Goal: Book appointment/travel/reservation

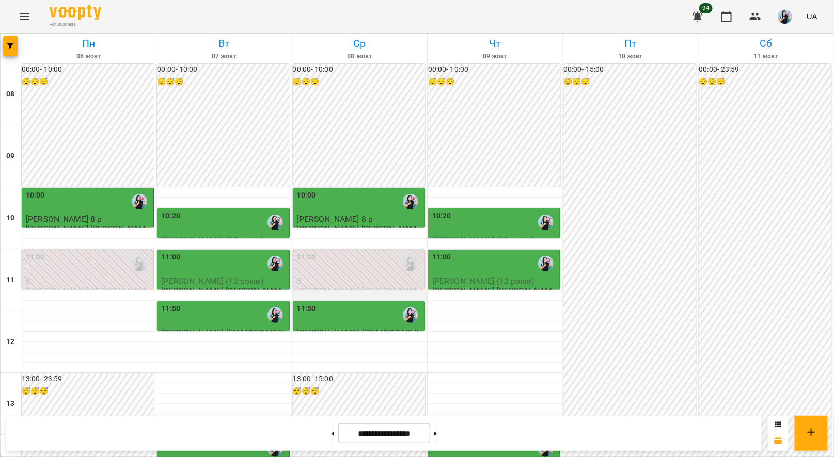
scroll to position [153, 0]
click at [437, 434] on button at bounding box center [435, 433] width 3 height 23
type input "**********"
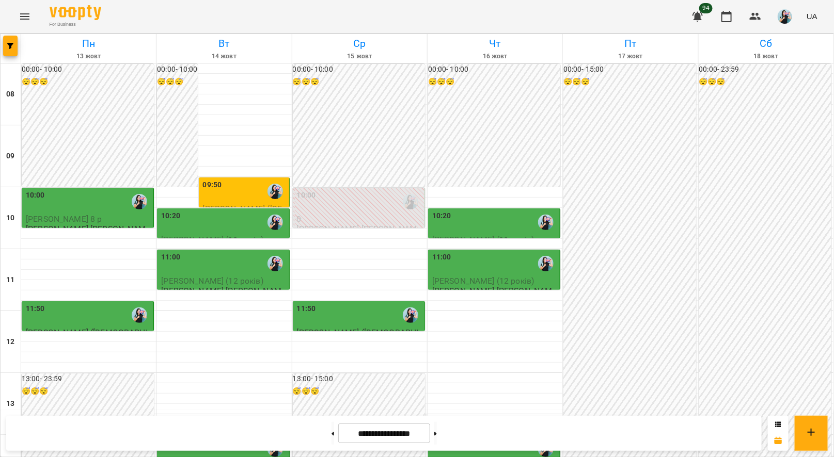
scroll to position [250, 0]
click at [637, 56] on h6 "17 жовт" at bounding box center [630, 57] width 132 height 10
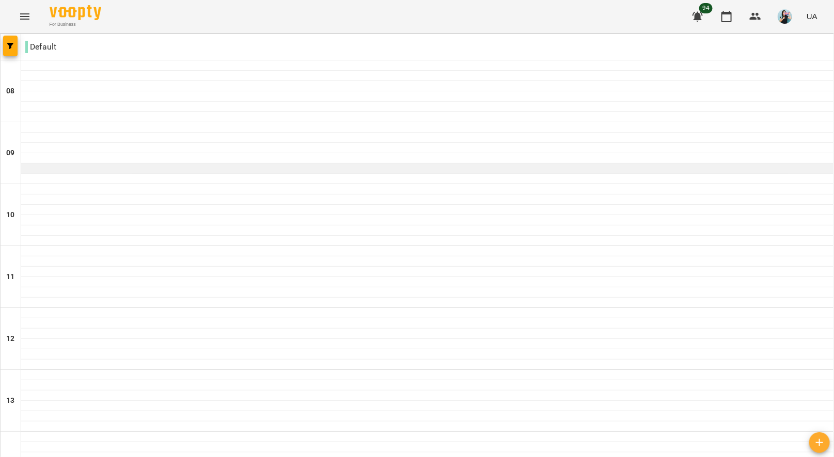
click at [355, 166] on div at bounding box center [427, 169] width 812 height 10
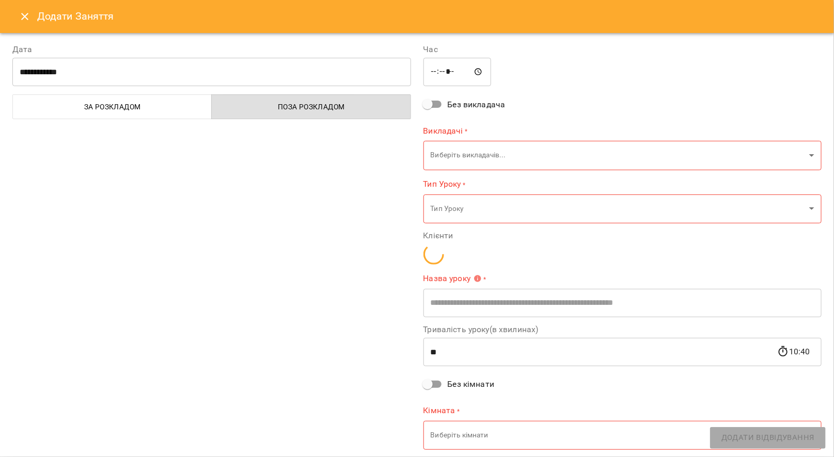
type input "**********"
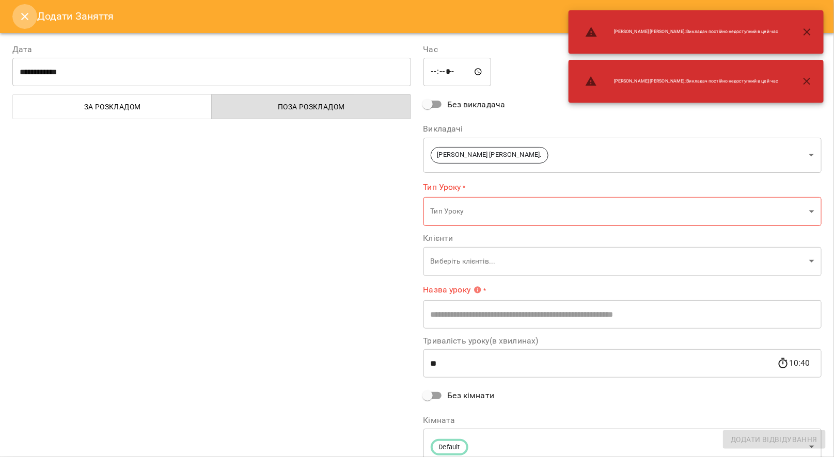
click at [25, 21] on icon "Close" at bounding box center [25, 16] width 12 height 12
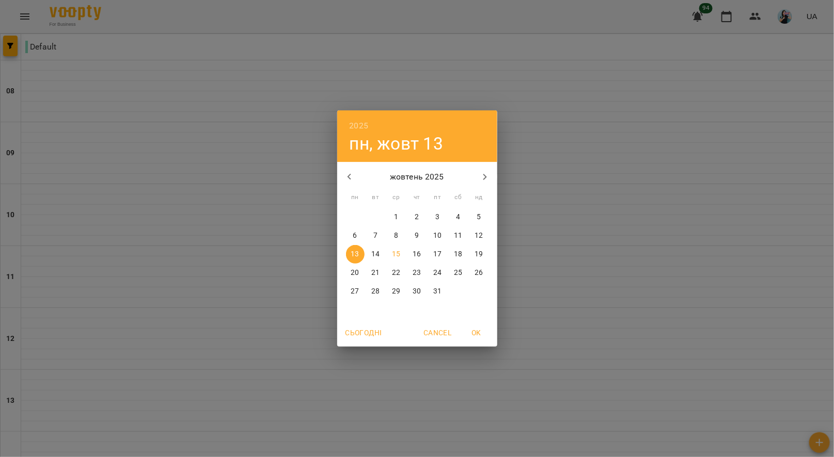
click at [659, 155] on div "2025 пн, жовт 13 жовтень 2025 пн вт ср чт пт сб нд 29 30 1 2 3 4 5 6 7 8 9 10 1…" at bounding box center [417, 228] width 834 height 457
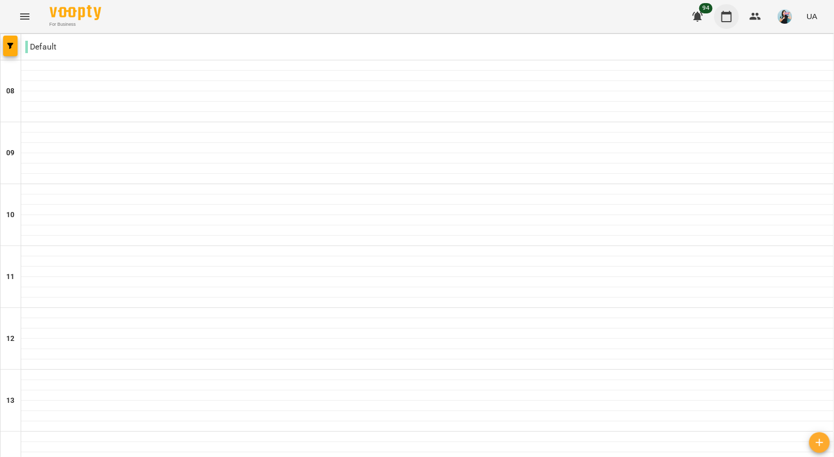
click at [724, 14] on icon "button" at bounding box center [726, 16] width 12 height 12
click at [8, 45] on icon "button" at bounding box center [10, 46] width 6 height 6
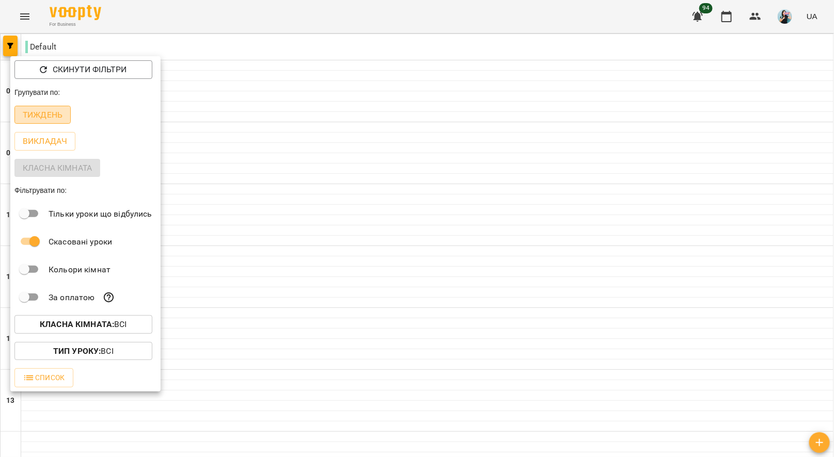
click at [50, 113] on p "Тиждень" at bounding box center [43, 115] width 40 height 12
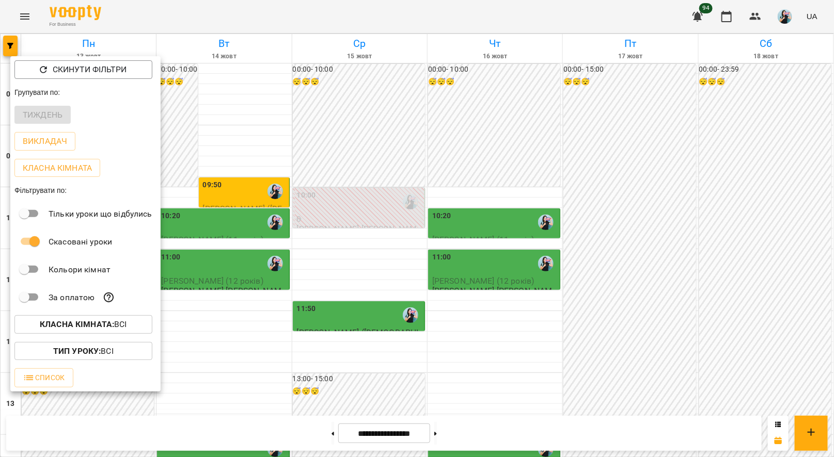
click at [155, 19] on div at bounding box center [417, 228] width 834 height 457
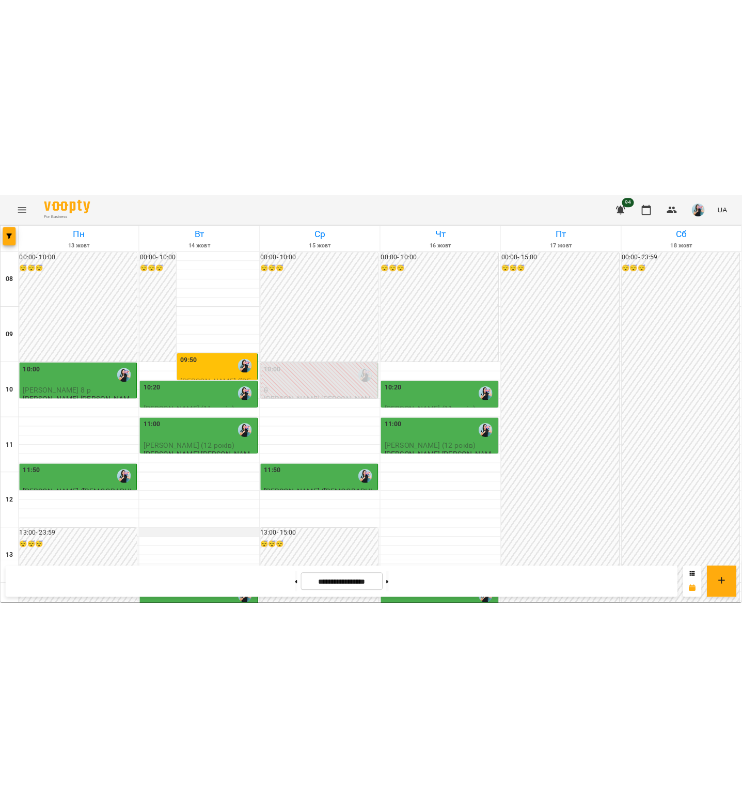
scroll to position [155, 0]
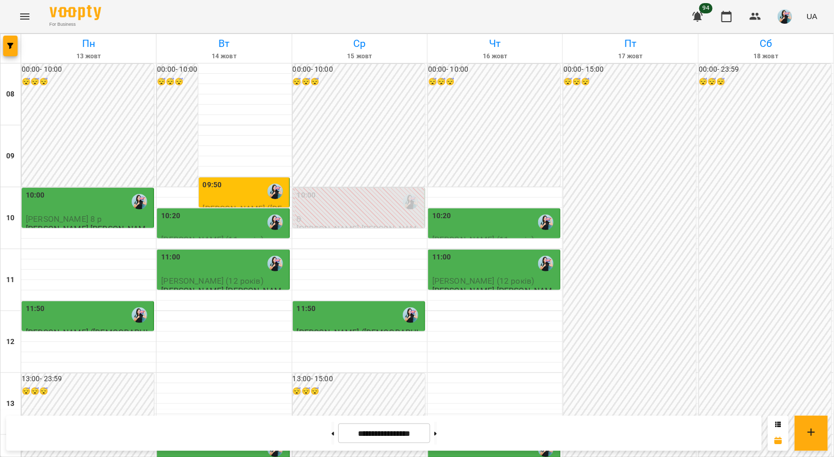
click at [650, 237] on div "00:00 - 15:00 😴😴😴" at bounding box center [629, 280] width 132 height 433
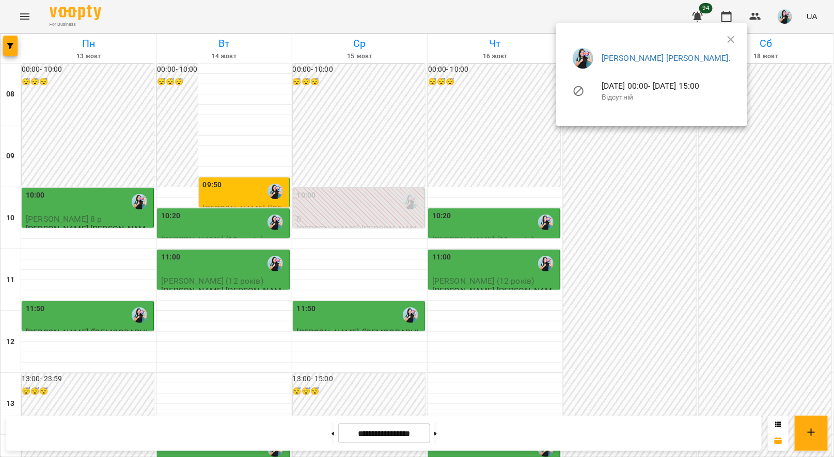
click at [227, 12] on div at bounding box center [417, 228] width 834 height 457
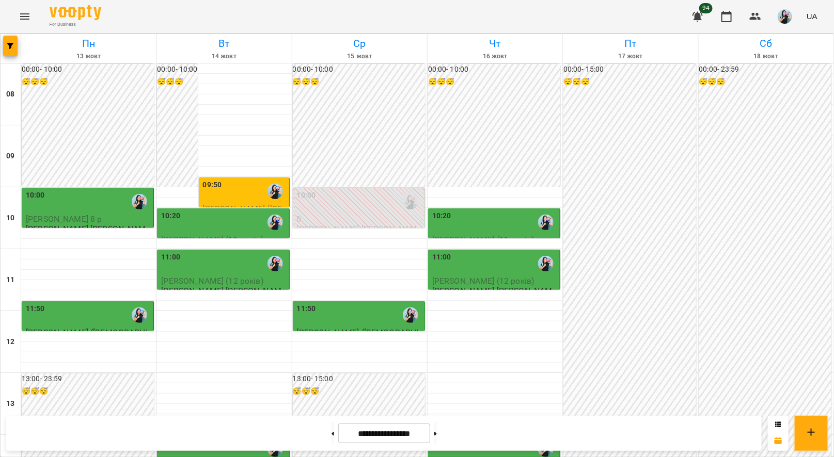
click at [742, 81] on div "00:00 - 23:59 😴😴😴" at bounding box center [765, 466] width 132 height 804
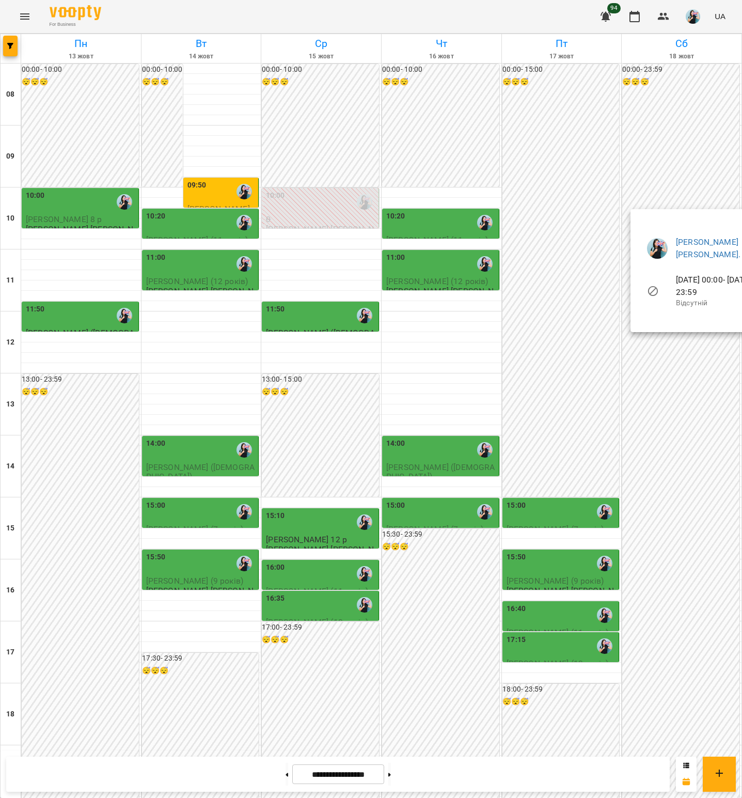
scroll to position [118, 0]
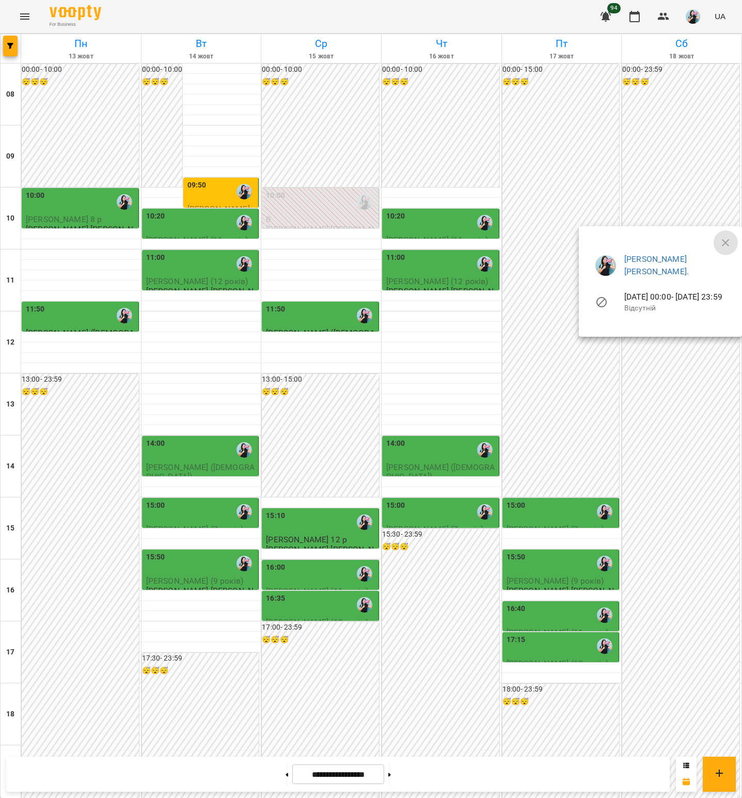
click at [729, 242] on icon "button" at bounding box center [725, 242] width 12 height 12
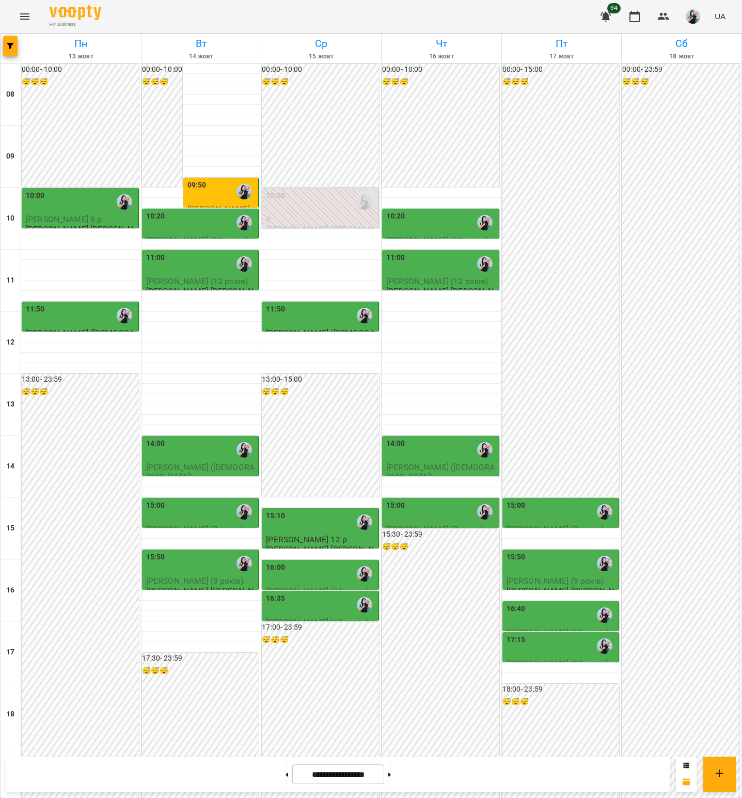
click at [307, 457] on div "16:35" at bounding box center [321, 605] width 110 height 24
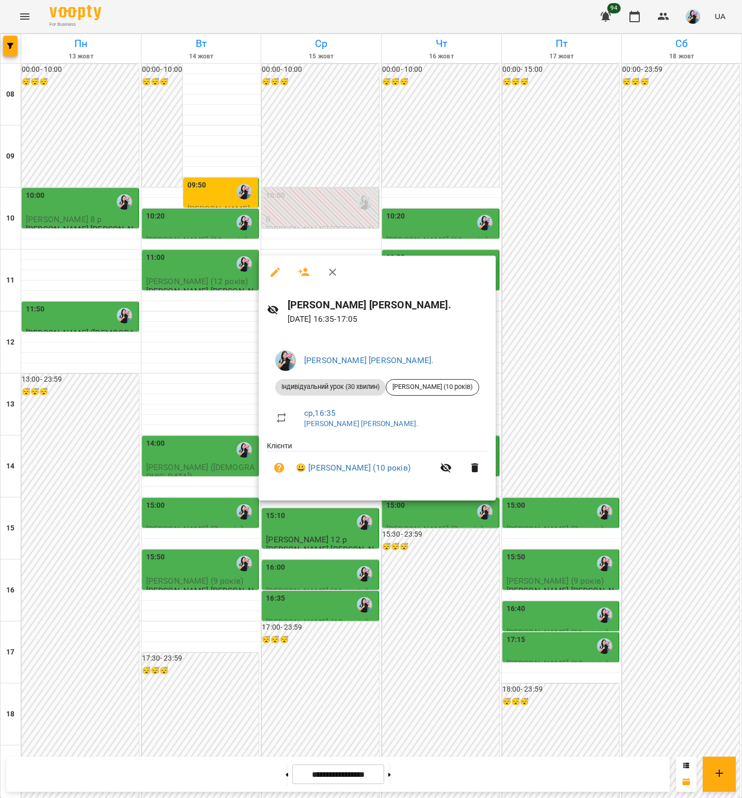
click at [332, 273] on icon "button" at bounding box center [332, 272] width 12 height 12
